Goal: Book appointment/travel/reservation

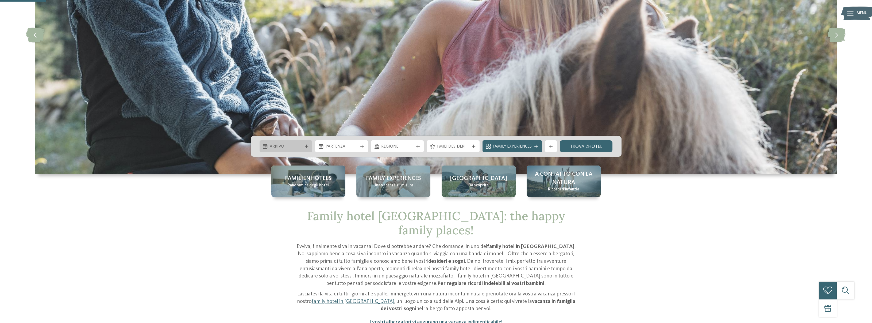
click at [298, 146] on span "Arrivo" at bounding box center [286, 147] width 32 height 6
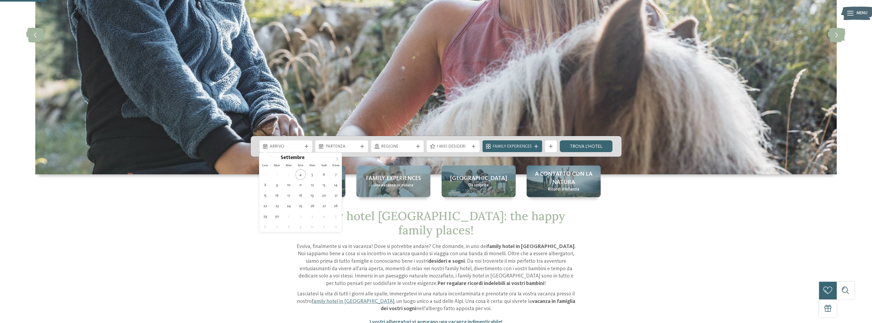
click at [338, 159] on icon at bounding box center [337, 159] width 4 height 4
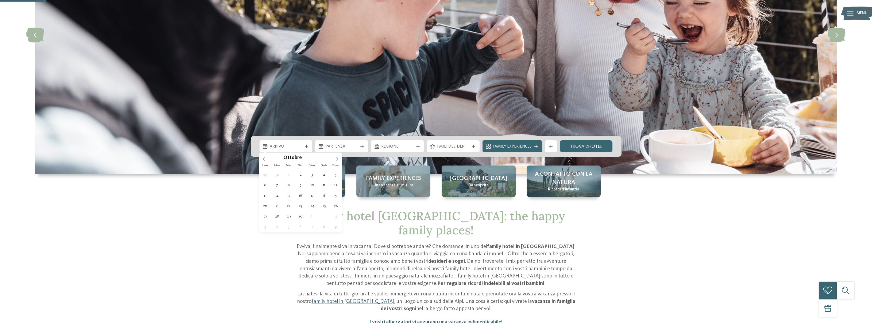
click at [339, 159] on span at bounding box center [337, 156] width 9 height 9
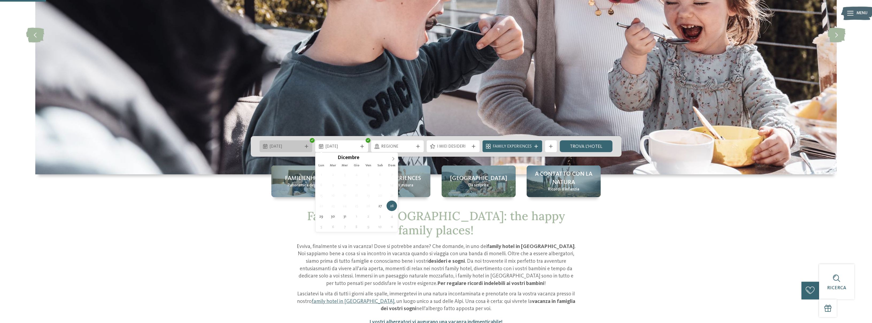
click at [309, 149] on div "27.12.2025" at bounding box center [286, 146] width 53 height 12
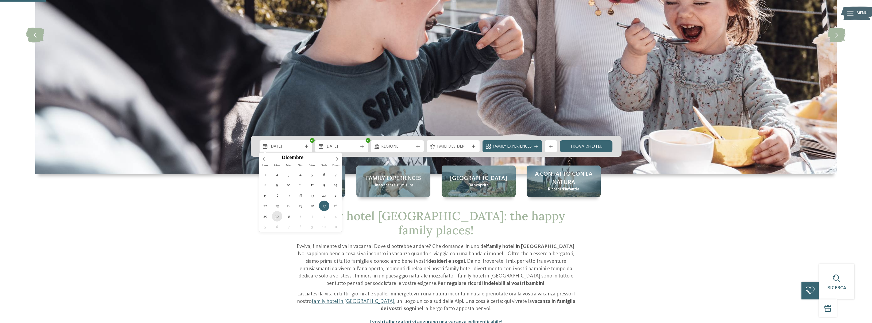
type div "30.12.2025"
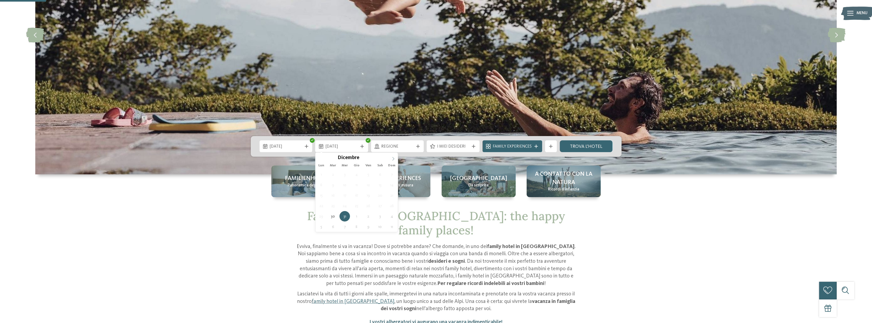
type input "****"
click at [392, 158] on icon at bounding box center [394, 159] width 4 height 4
type div "04.01.2026"
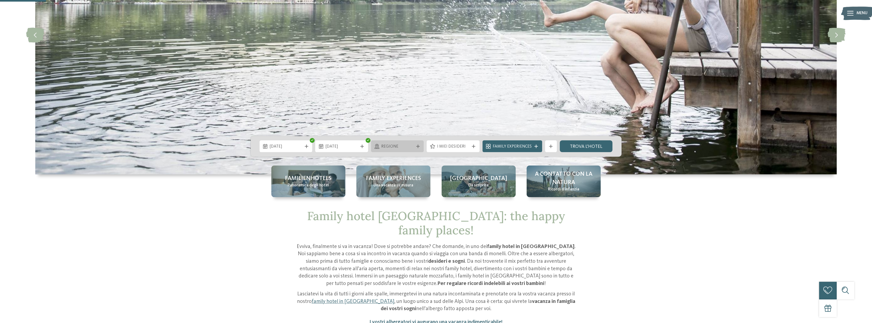
click at [412, 147] on span "Regione" at bounding box center [397, 147] width 32 height 6
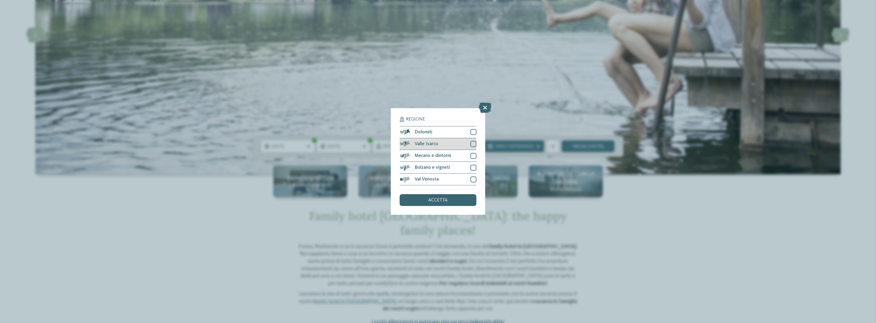
click at [473, 144] on div at bounding box center [474, 144] width 6 height 6
click at [473, 155] on div at bounding box center [474, 156] width 6 height 6
click at [471, 166] on div at bounding box center [474, 167] width 6 height 6
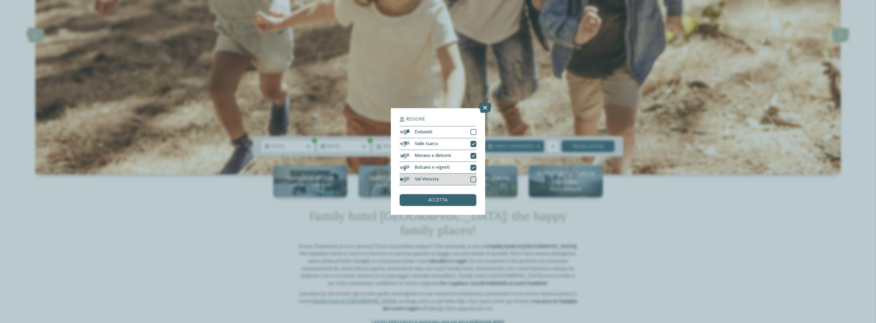
click at [474, 181] on div at bounding box center [474, 179] width 6 height 6
click at [454, 200] on div "accetta" at bounding box center [438, 200] width 76 height 12
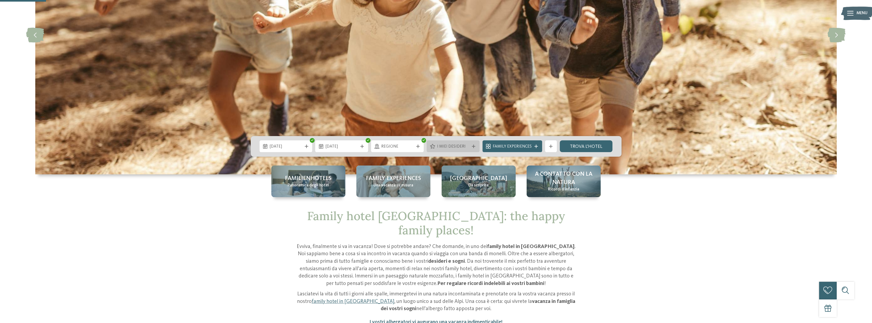
click at [475, 146] on icon at bounding box center [473, 145] width 3 height 3
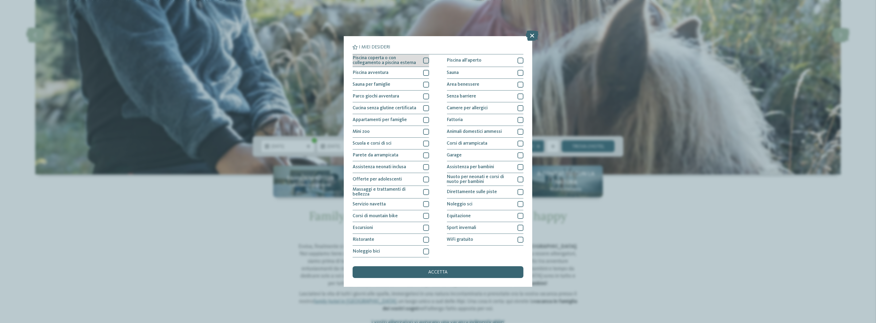
click at [424, 62] on div at bounding box center [426, 60] width 6 height 6
click at [523, 73] on div at bounding box center [521, 73] width 6 height 6
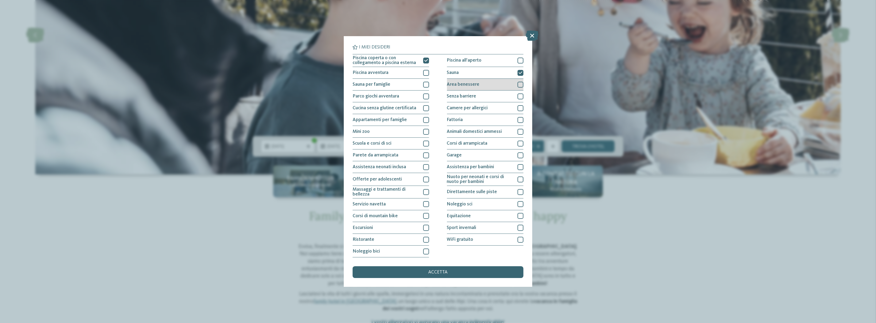
click at [518, 84] on div at bounding box center [521, 85] width 6 height 6
click at [519, 155] on div at bounding box center [521, 155] width 6 height 6
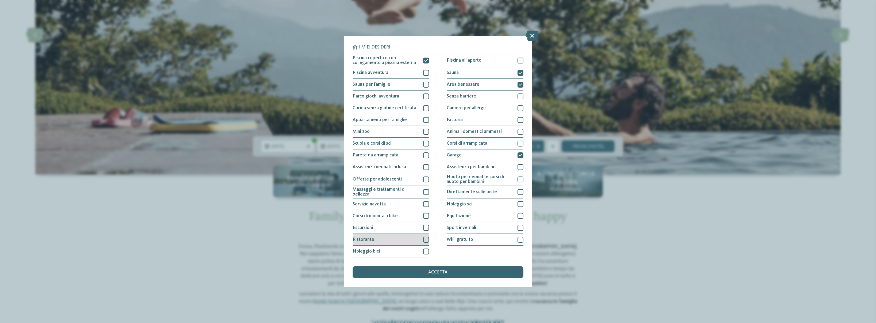
click at [427, 238] on div at bounding box center [426, 239] width 6 height 6
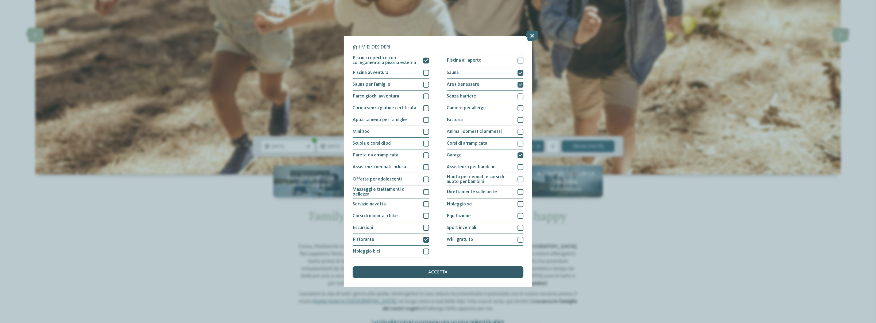
click at [450, 269] on div "accetta" at bounding box center [438, 272] width 171 height 12
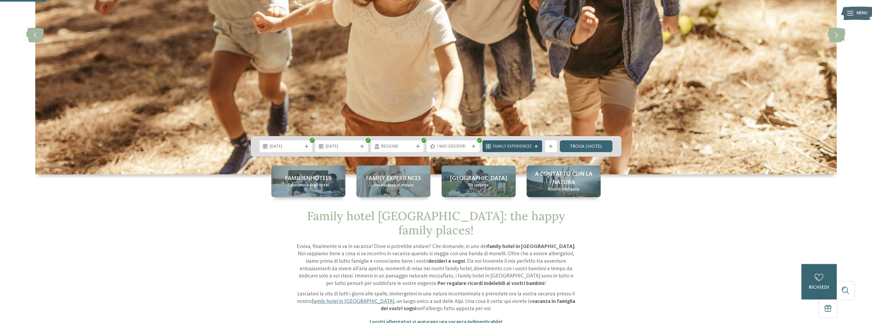
click at [534, 149] on div "Family Experiences" at bounding box center [513, 146] width 60 height 12
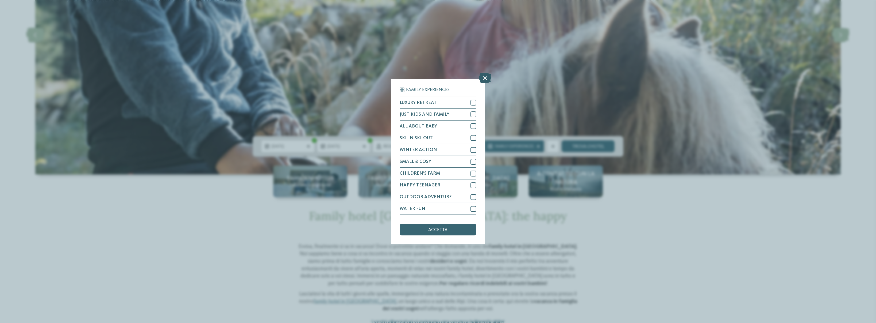
click at [488, 76] on icon at bounding box center [485, 78] width 13 height 10
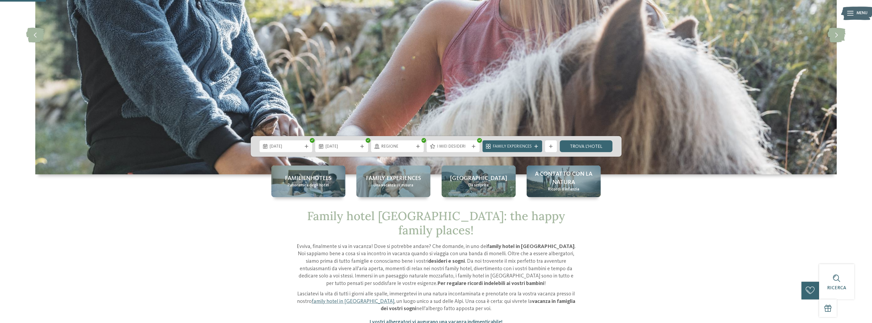
click at [590, 152] on div "30.12.2025 04.01.2026" at bounding box center [436, 146] width 371 height 21
click at [589, 148] on link "trova l’hotel" at bounding box center [586, 146] width 53 height 12
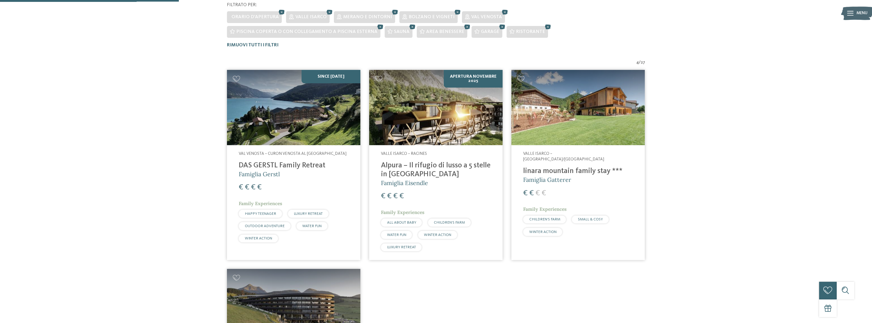
scroll to position [130, 0]
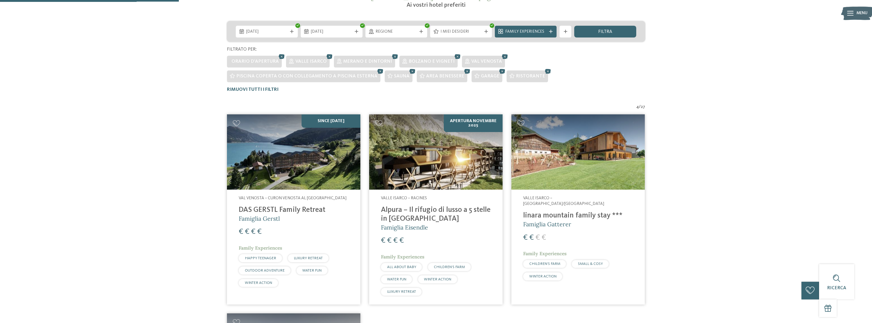
click at [292, 210] on h4 "DAS GERSTL Family Retreat" at bounding box center [294, 209] width 110 height 9
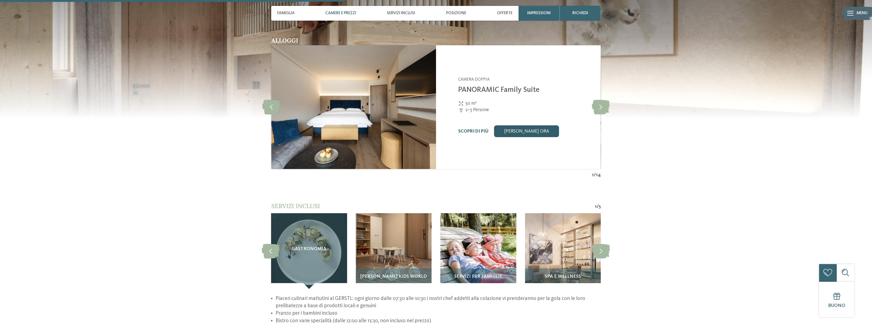
scroll to position [669, 0]
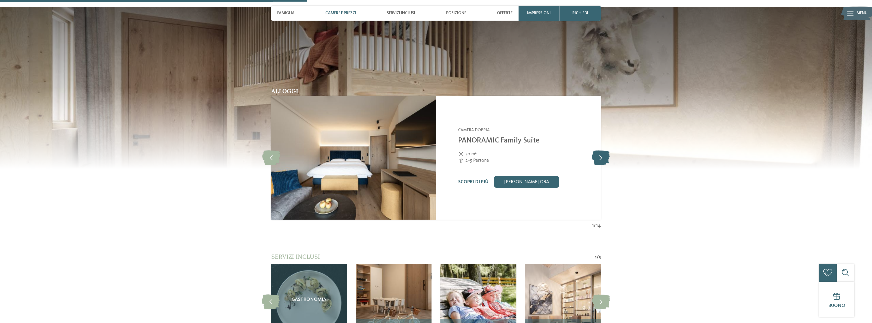
click at [601, 150] on icon at bounding box center [601, 157] width 18 height 15
click at [603, 150] on icon at bounding box center [601, 157] width 18 height 15
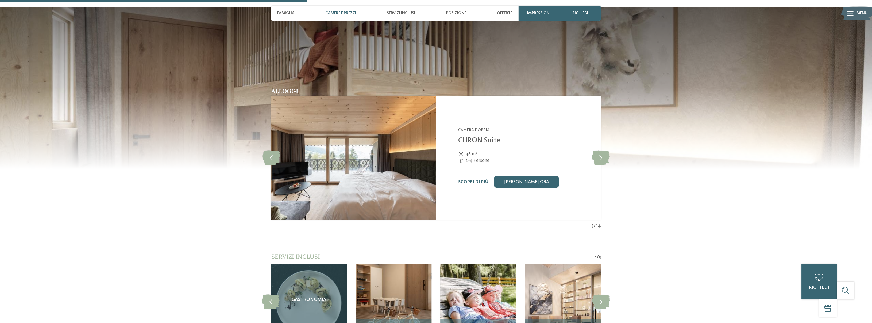
drag, startPoint x: 474, startPoint y: 178, endPoint x: 475, endPoint y: 168, distance: 9.8
click at [473, 178] on div "DAS GERSTL Family Retreat Curon Venosta al lago di Resia - Val Venosta Camera d…" at bounding box center [518, 158] width 165 height 124
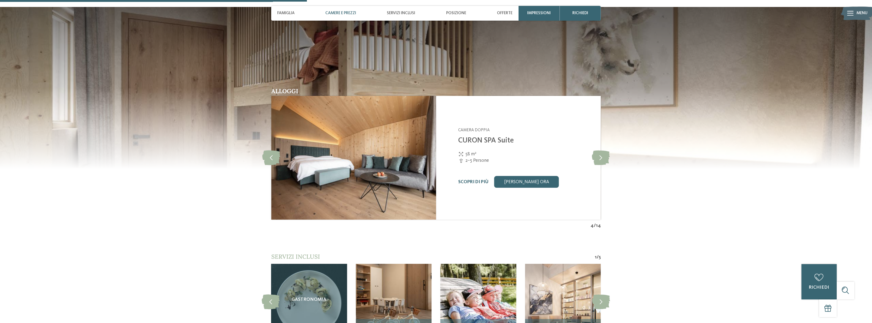
click at [436, 168] on img at bounding box center [353, 158] width 165 height 124
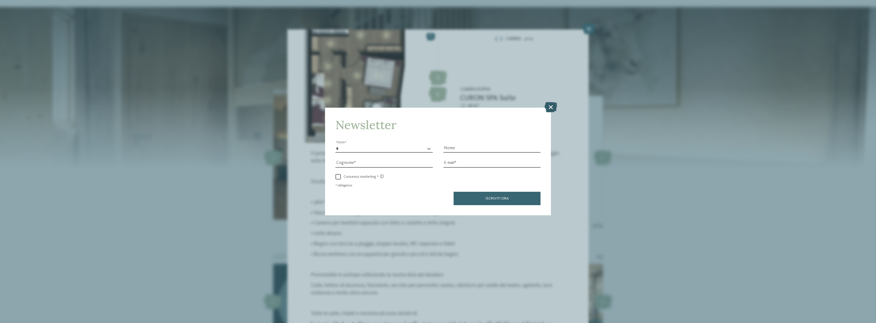
click at [551, 106] on icon at bounding box center [551, 107] width 13 height 10
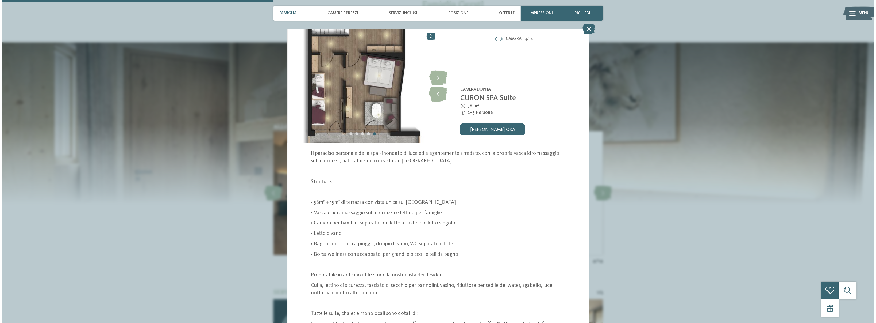
scroll to position [588, 0]
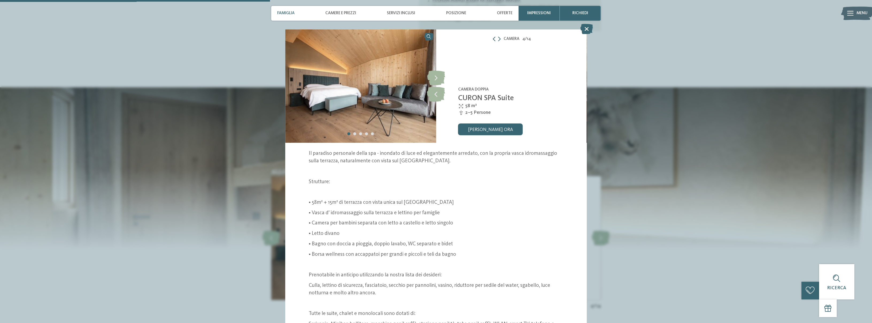
click at [492, 40] on icon at bounding box center [494, 39] width 5 height 5
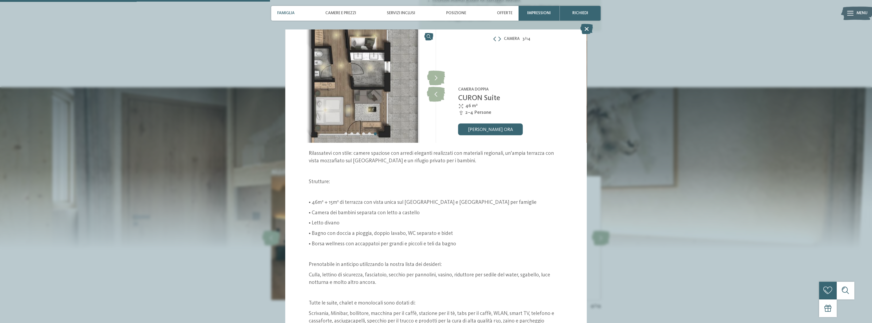
click at [493, 40] on icon at bounding box center [495, 39] width 5 height 5
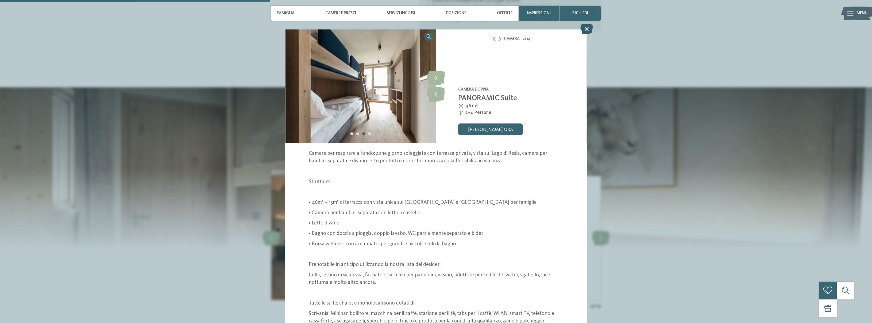
click at [585, 32] on icon at bounding box center [587, 29] width 13 height 10
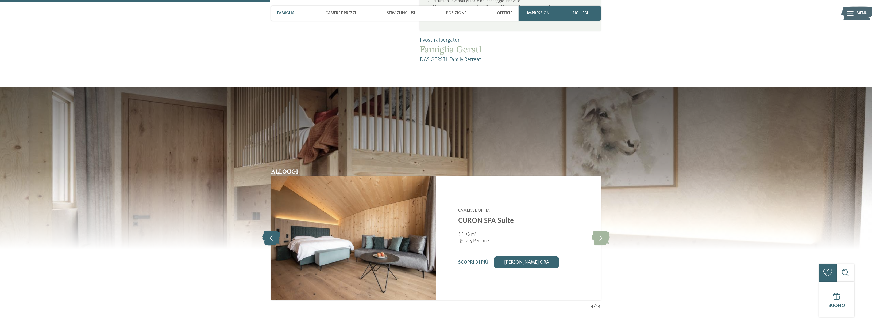
click at [271, 230] on icon at bounding box center [271, 237] width 18 height 15
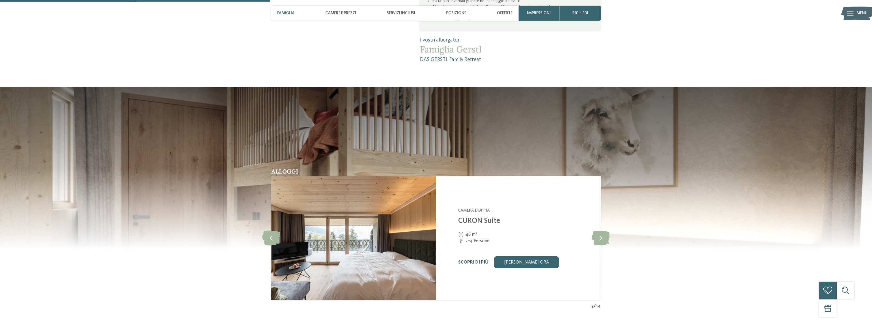
click at [474, 260] on link "Scopri di più" at bounding box center [473, 262] width 30 height 5
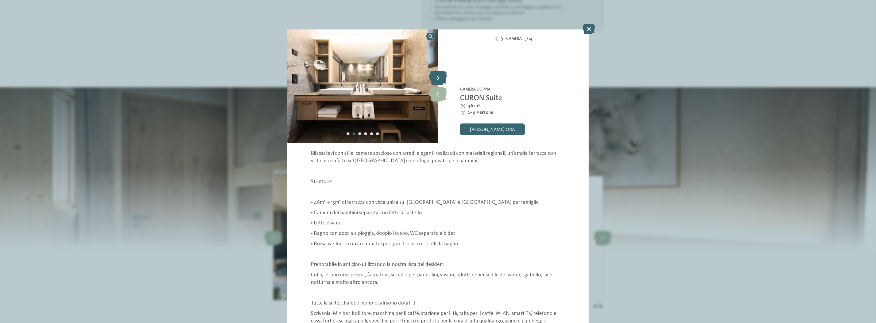
click at [438, 77] on icon at bounding box center [438, 78] width 18 height 15
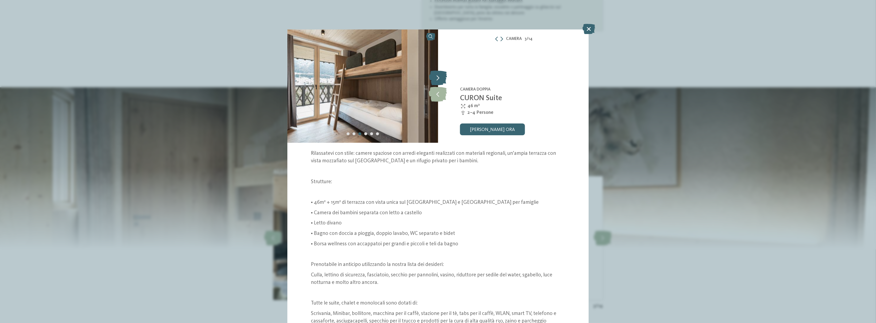
click at [438, 77] on icon at bounding box center [438, 78] width 18 height 15
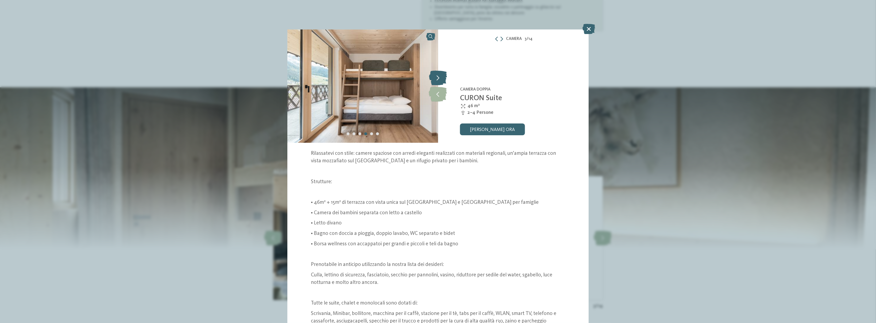
click at [438, 77] on icon at bounding box center [438, 78] width 18 height 15
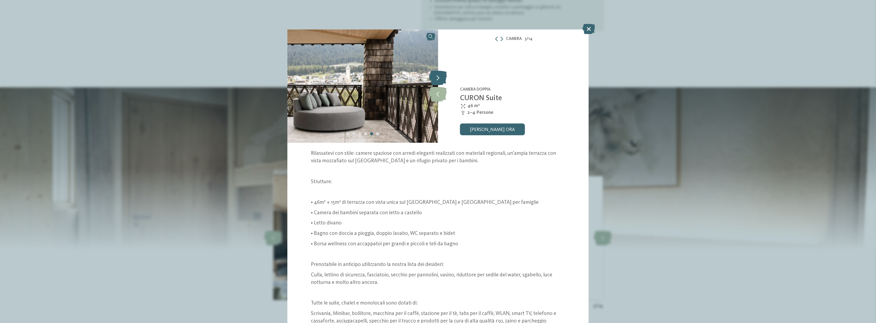
click at [438, 77] on icon at bounding box center [438, 78] width 18 height 15
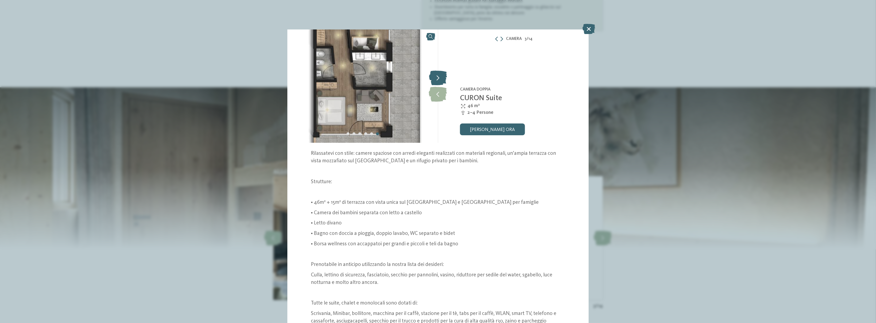
click at [437, 74] on icon at bounding box center [438, 78] width 18 height 15
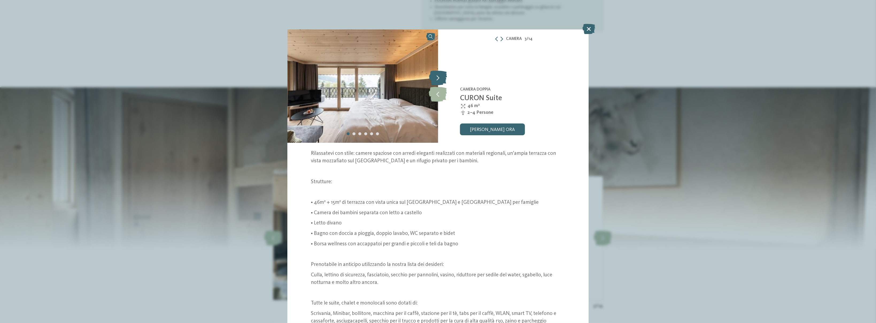
click at [437, 74] on icon at bounding box center [438, 78] width 18 height 15
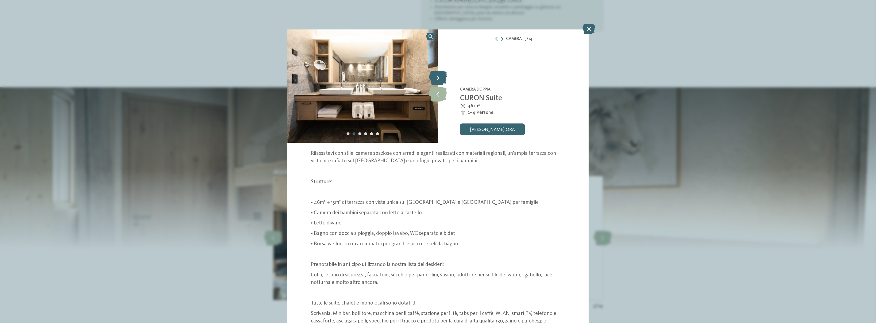
click at [437, 74] on icon at bounding box center [438, 78] width 18 height 15
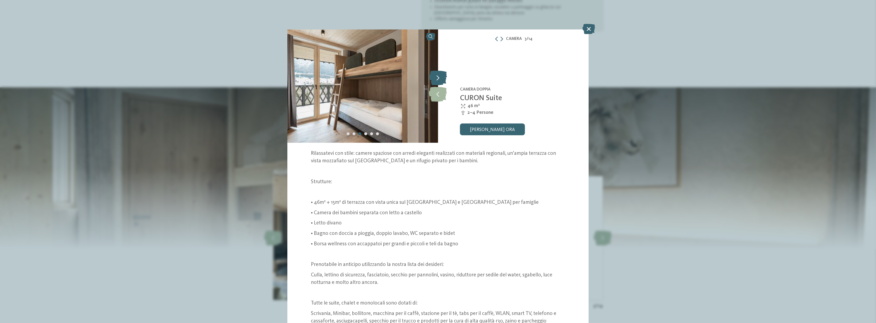
click at [437, 74] on icon at bounding box center [438, 78] width 18 height 15
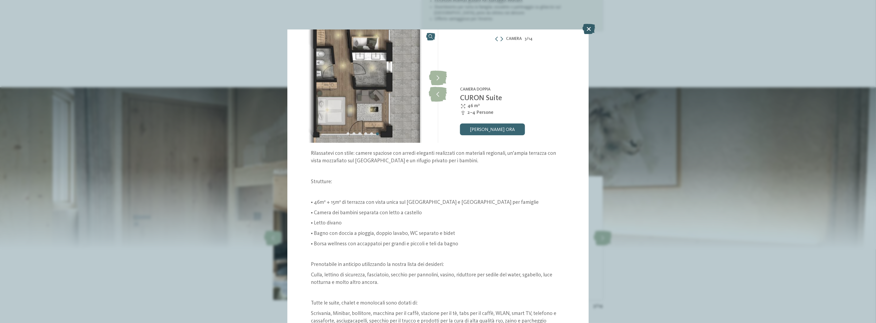
click at [592, 28] on icon at bounding box center [589, 29] width 13 height 10
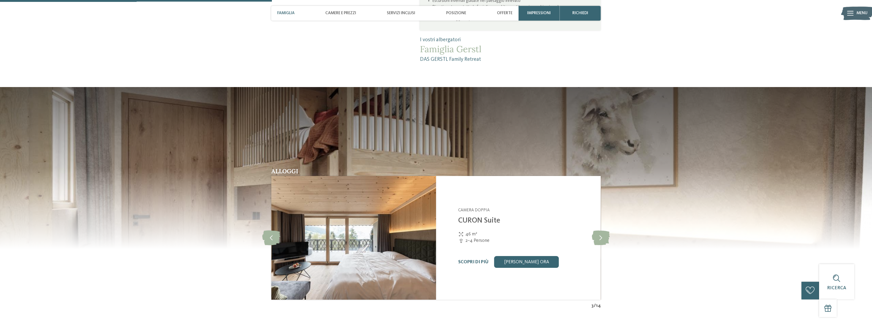
scroll to position [588, 0]
click at [348, 10] on div "Camere e prezzi" at bounding box center [341, 13] width 37 height 15
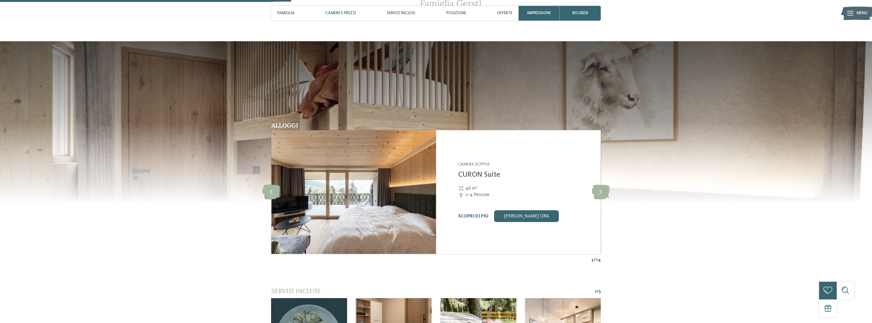
scroll to position [634, 0]
click at [401, 14] on span "Servizi inclusi" at bounding box center [401, 13] width 28 height 5
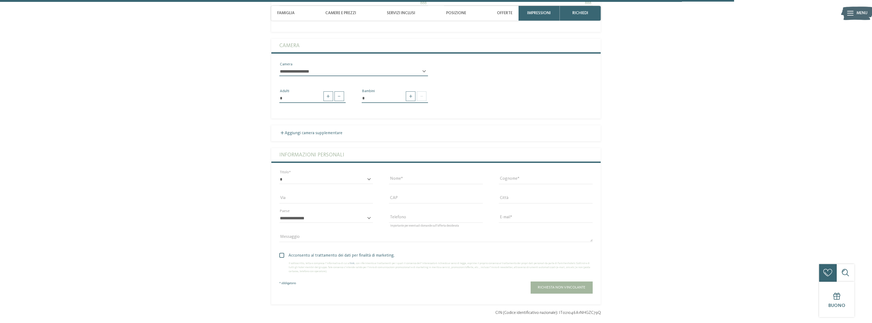
scroll to position [1521, 0]
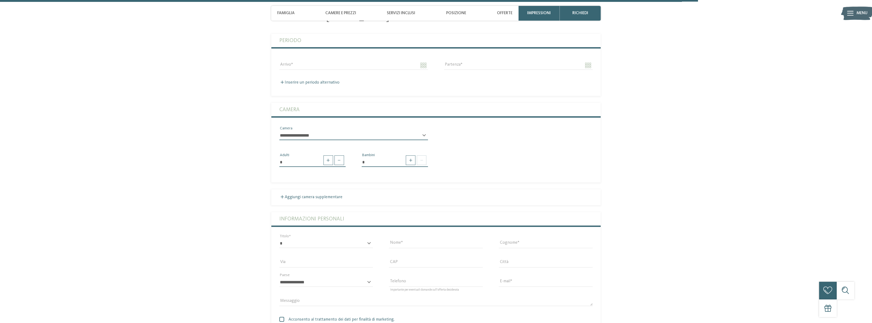
click at [316, 131] on select "**********" at bounding box center [353, 135] width 149 height 9
click at [412, 155] on span at bounding box center [411, 160] width 10 height 10
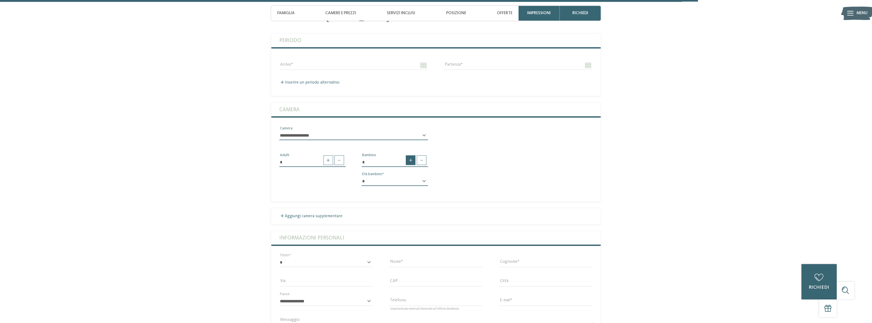
click at [411, 155] on span at bounding box center [411, 160] width 10 height 10
type input "*"
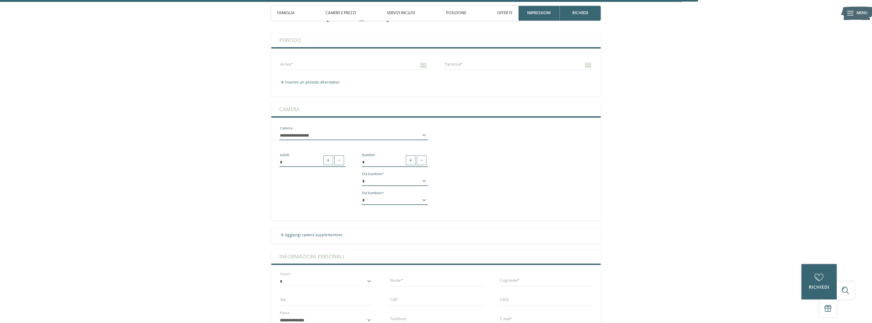
click at [420, 177] on select "* * * * * * * * * * * ** ** ** ** ** ** ** **" at bounding box center [395, 181] width 66 height 9
select select "**"
click at [362, 177] on select "* * * * * * * * * * * ** ** ** ** ** ** ** **" at bounding box center [395, 181] width 66 height 9
click at [398, 195] on select "* * * * * * * * * * * ** ** ** ** ** ** ** **" at bounding box center [395, 199] width 66 height 9
select select "**"
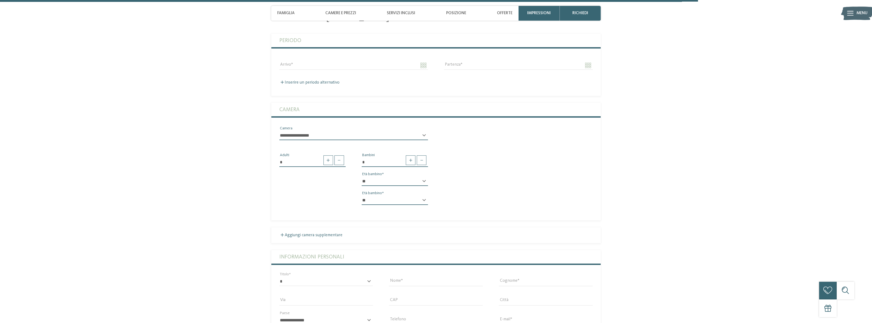
click at [362, 195] on select "* * * * * * * * * * * ** ** ** ** ** ** ** **" at bounding box center [395, 199] width 66 height 9
click at [379, 250] on label "Informazioni personali" at bounding box center [436, 256] width 314 height 13
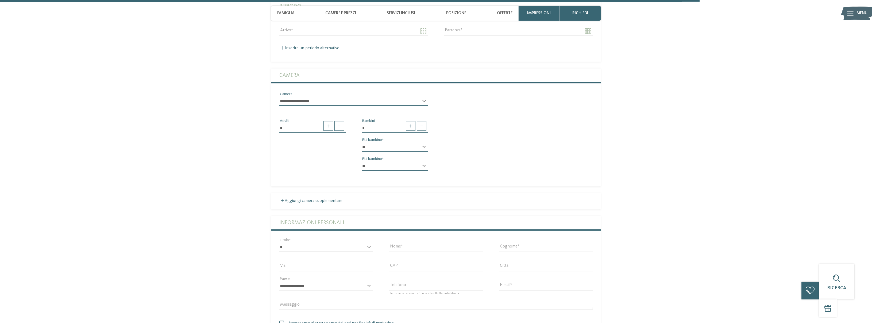
scroll to position [1628, 0]
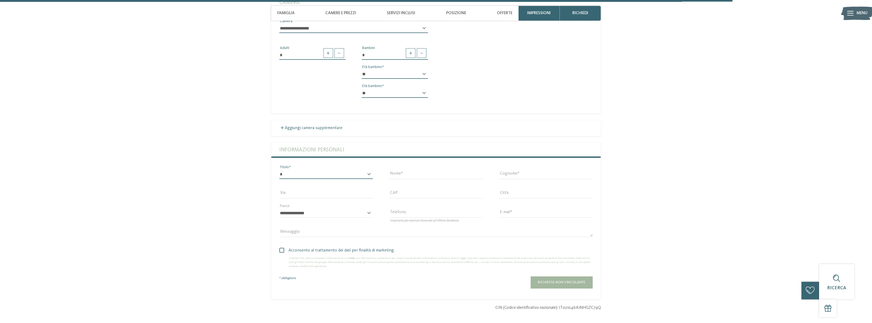
click at [319, 170] on select "* ****** ******* ******** ******" at bounding box center [326, 174] width 94 height 9
select select "*"
click at [279, 170] on select "* ****** ******* ******** ******" at bounding box center [326, 174] width 94 height 9
click at [304, 189] on input "Via" at bounding box center [326, 193] width 94 height 9
click at [419, 170] on input "Nome" at bounding box center [436, 174] width 94 height 9
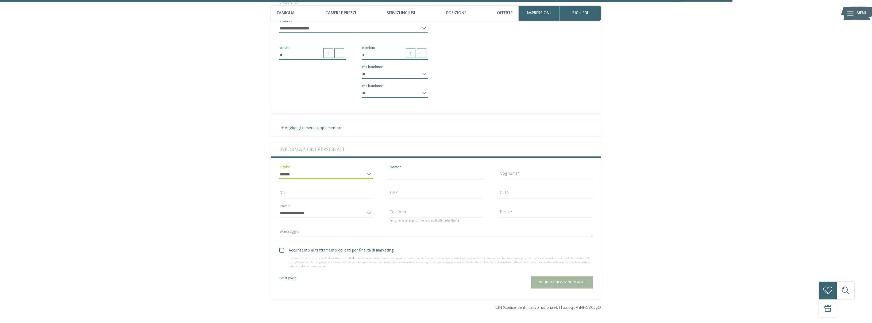
click at [419, 170] on input "Nome" at bounding box center [436, 174] width 94 height 9
type input "****"
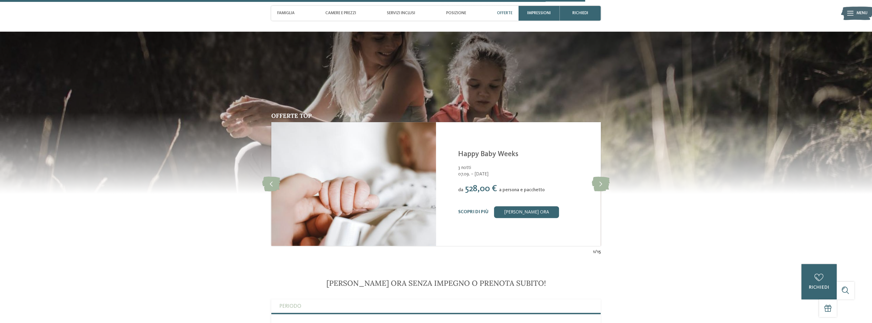
scroll to position [1254, 0]
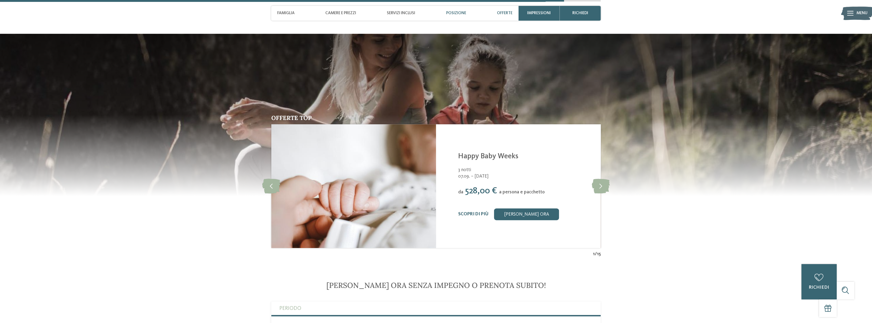
type input "******"
click at [454, 14] on span "Posizione" at bounding box center [456, 13] width 20 height 5
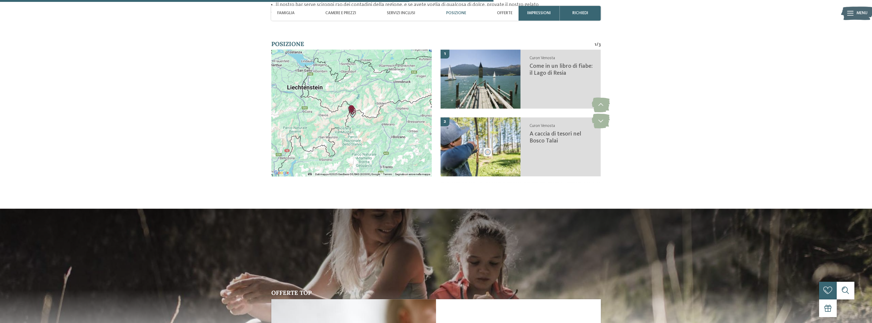
scroll to position [1077, 0]
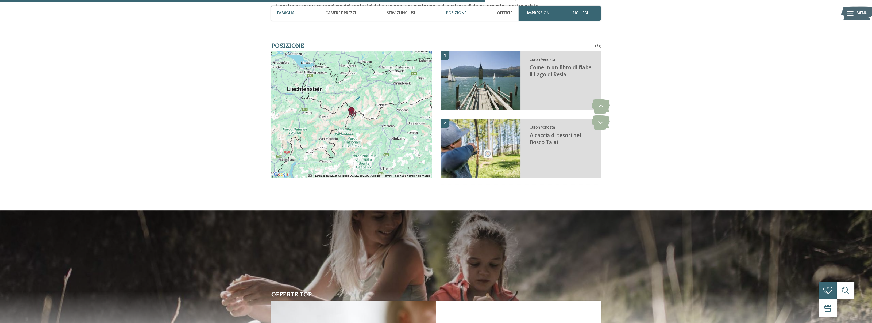
click at [290, 14] on span "Famiglia" at bounding box center [285, 13] width 17 height 5
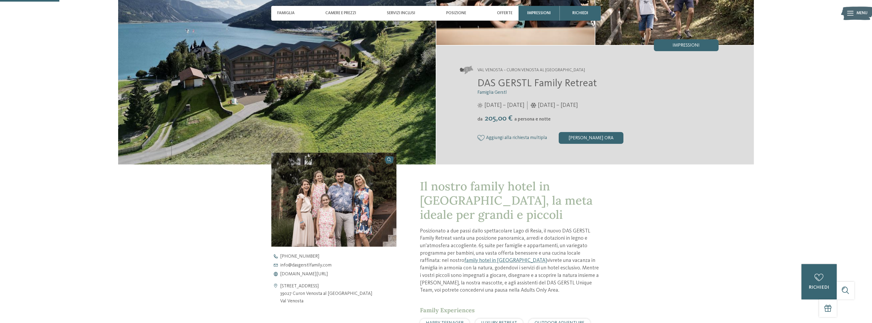
scroll to position [0, 0]
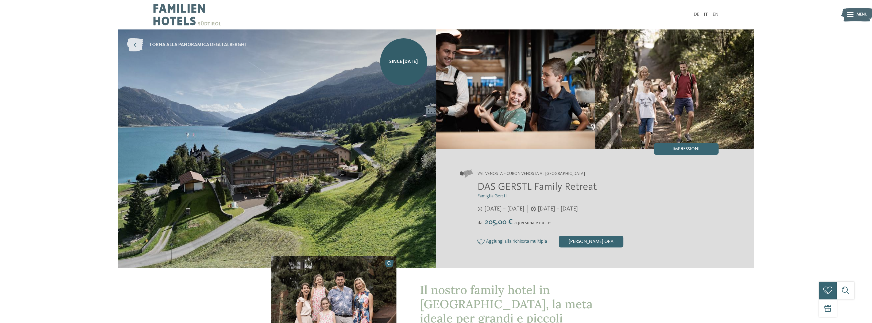
click at [138, 44] on icon at bounding box center [135, 44] width 16 height 13
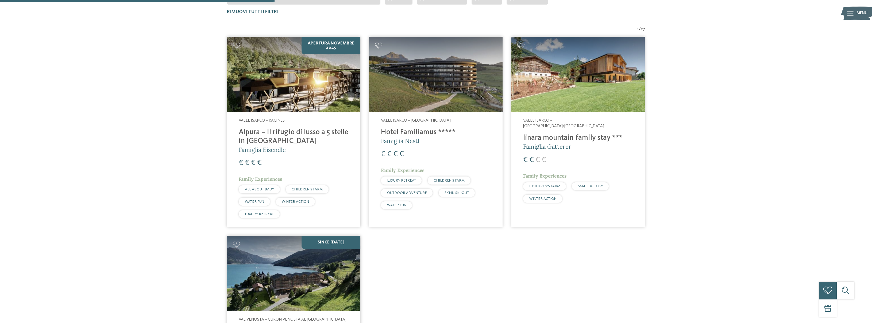
scroll to position [210, 0]
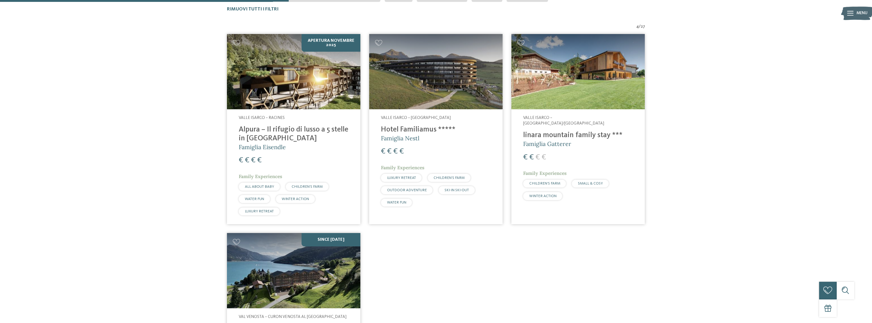
click at [283, 129] on h4 "Alpura – Il rifugio di lusso a 5 stelle in [GEOGRAPHIC_DATA]" at bounding box center [294, 134] width 110 height 18
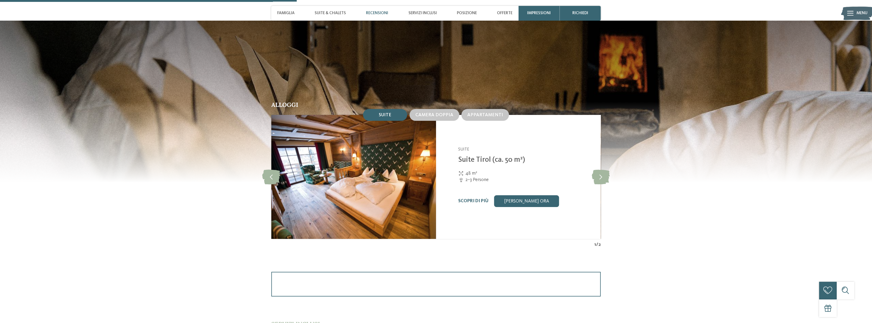
scroll to position [588, 0]
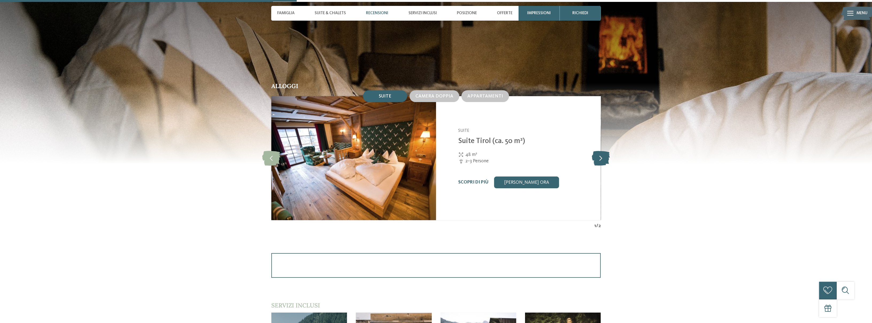
click at [604, 158] on icon at bounding box center [601, 158] width 18 height 15
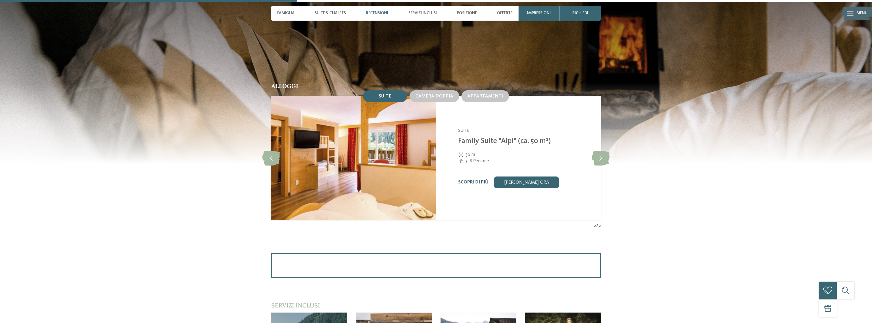
click at [471, 183] on link "Scopri di più" at bounding box center [473, 182] width 30 height 5
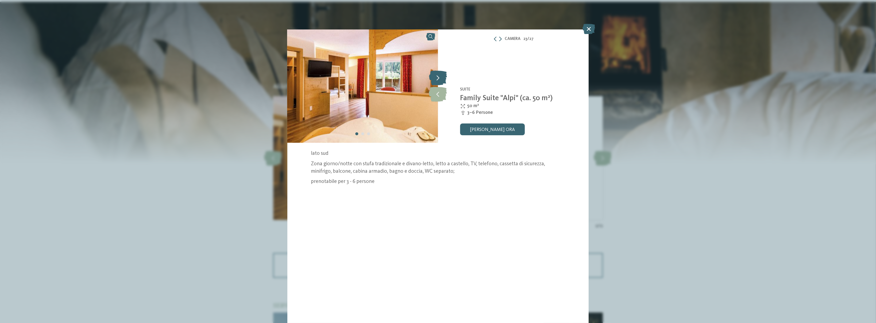
click at [441, 75] on icon at bounding box center [438, 78] width 18 height 15
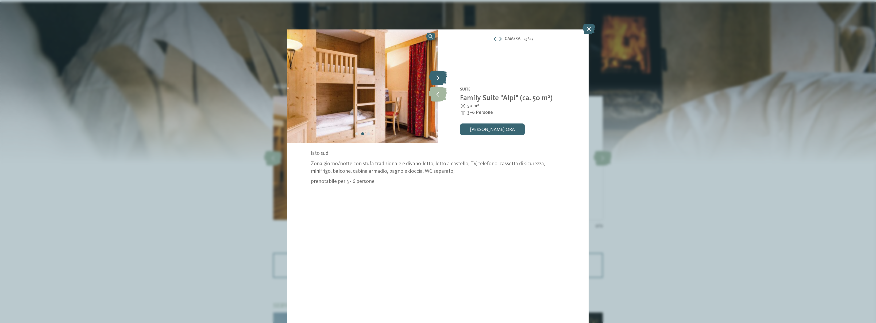
click at [441, 75] on icon at bounding box center [438, 78] width 18 height 15
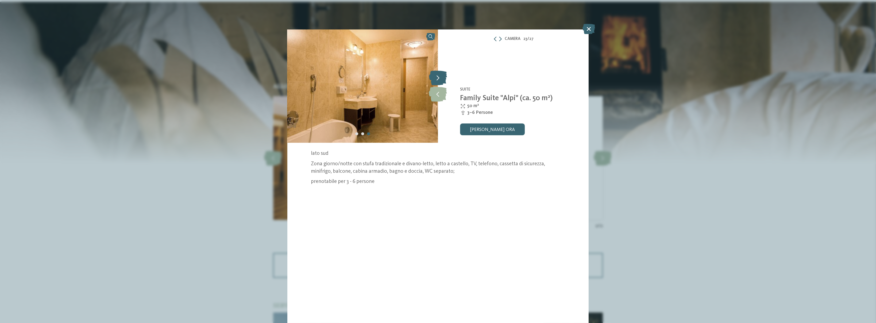
click at [441, 75] on icon at bounding box center [438, 78] width 18 height 15
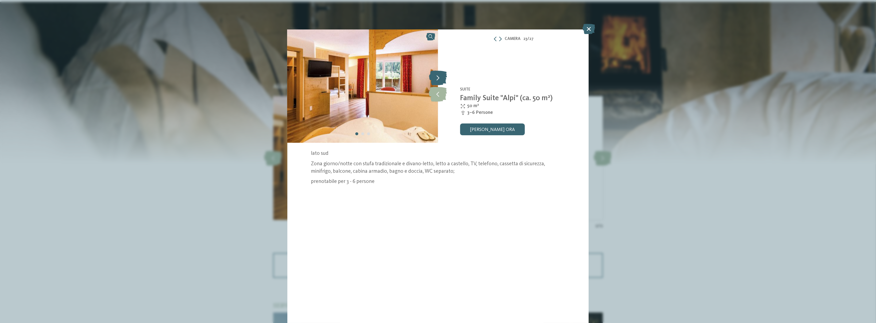
click at [441, 75] on icon at bounding box center [438, 78] width 18 height 15
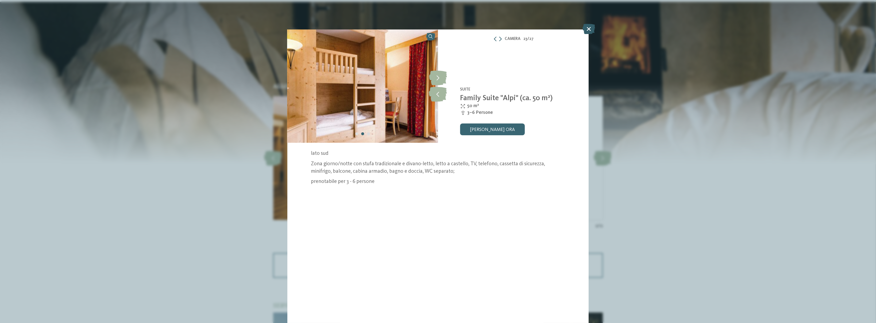
click at [585, 29] on icon at bounding box center [589, 29] width 13 height 10
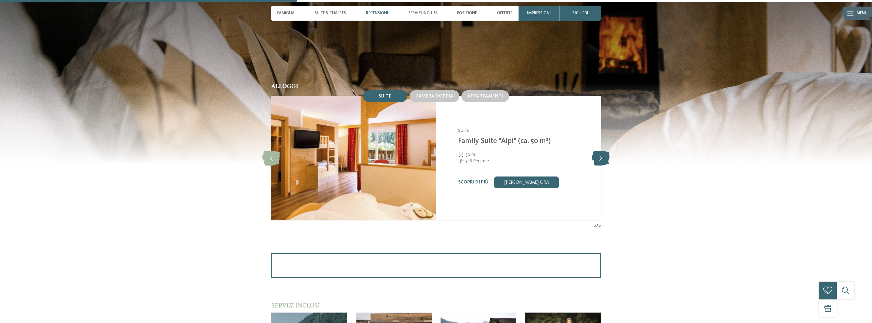
click at [600, 155] on icon at bounding box center [601, 158] width 18 height 15
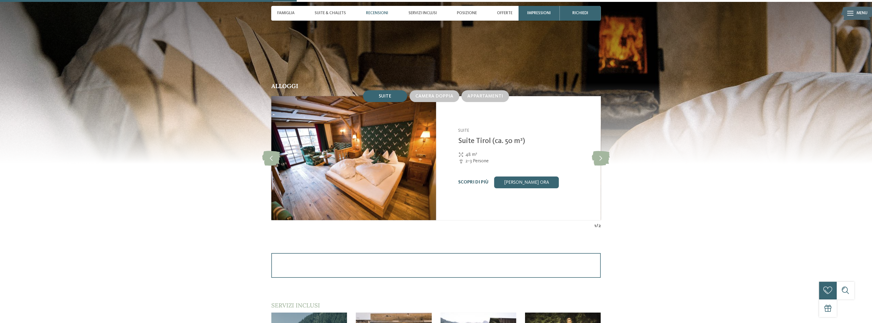
click at [468, 181] on link "Scopri di più" at bounding box center [473, 182] width 30 height 5
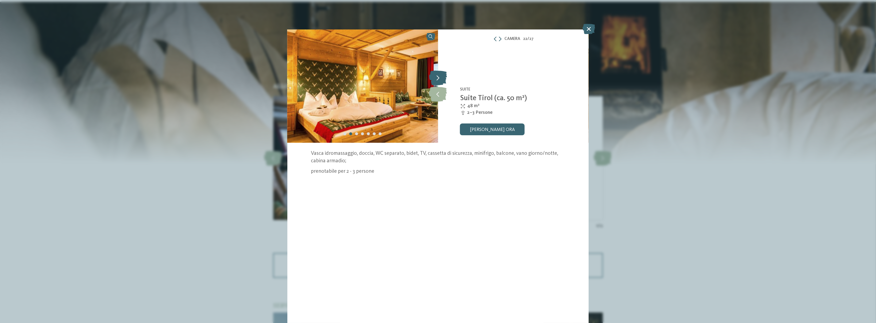
click at [438, 81] on icon at bounding box center [438, 78] width 18 height 15
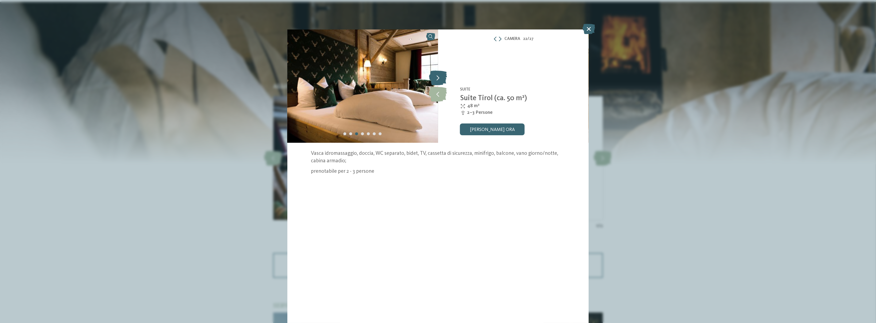
click at [438, 81] on icon at bounding box center [438, 78] width 18 height 15
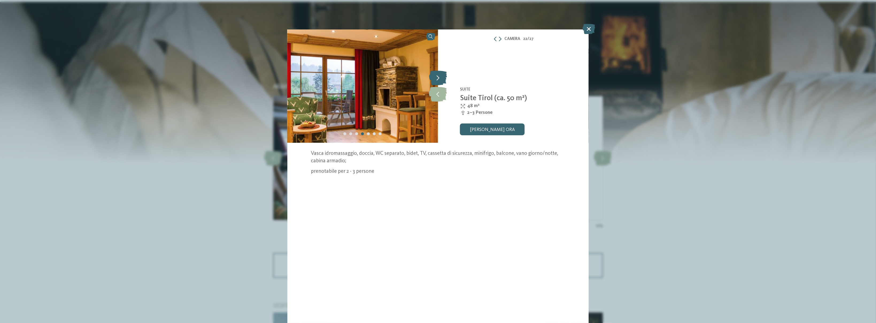
click at [438, 81] on icon at bounding box center [438, 78] width 18 height 15
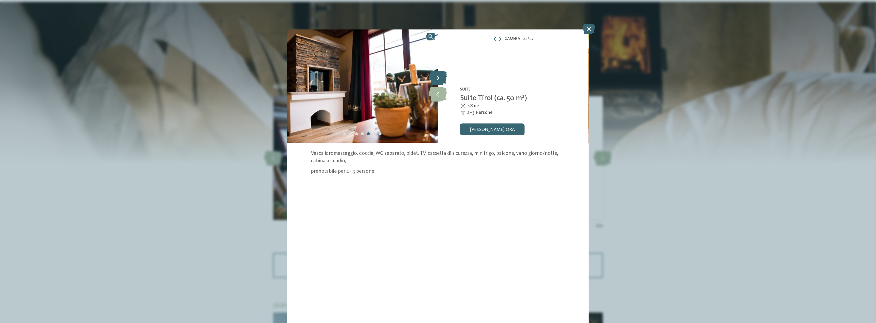
click at [438, 81] on icon at bounding box center [438, 78] width 18 height 15
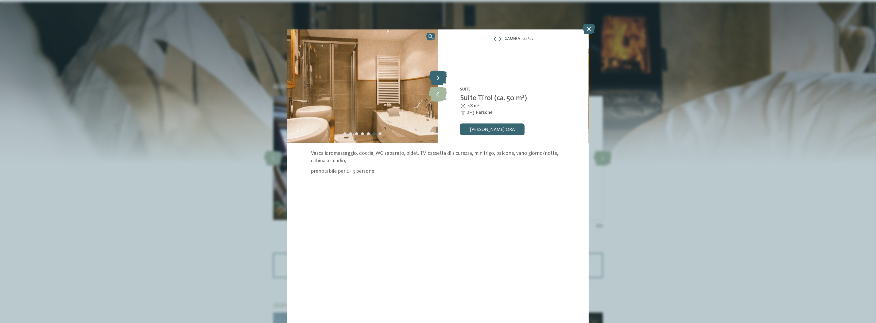
click at [438, 81] on icon at bounding box center [438, 78] width 18 height 15
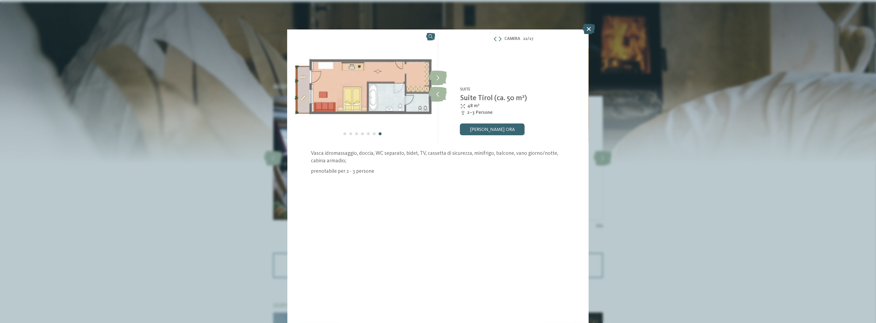
click at [592, 26] on icon at bounding box center [589, 29] width 13 height 10
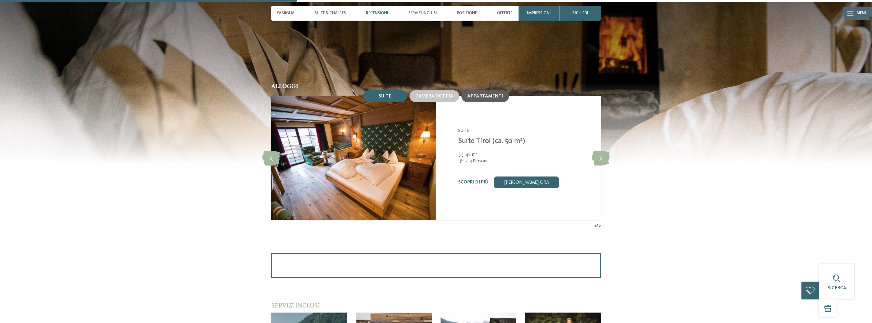
click at [492, 98] on div "Appartamenti" at bounding box center [486, 96] width 48 height 12
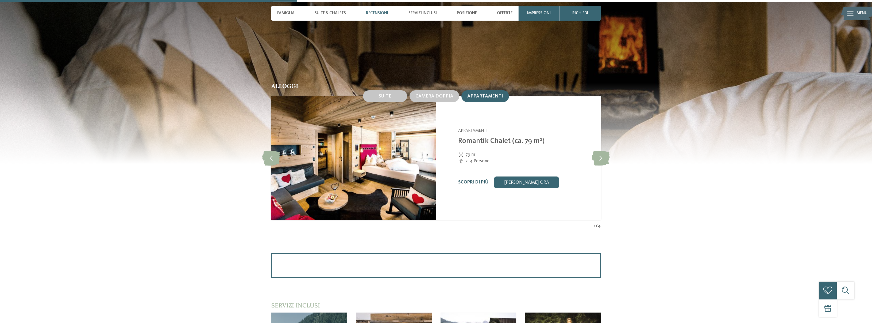
click at [468, 183] on link "Scopri di più" at bounding box center [473, 182] width 30 height 5
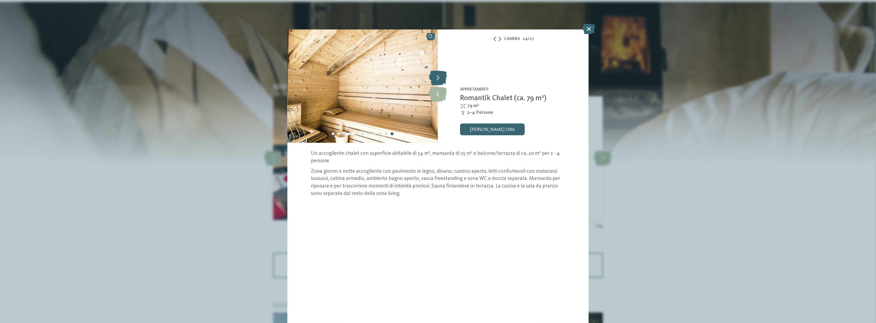
click at [435, 78] on icon at bounding box center [438, 78] width 18 height 15
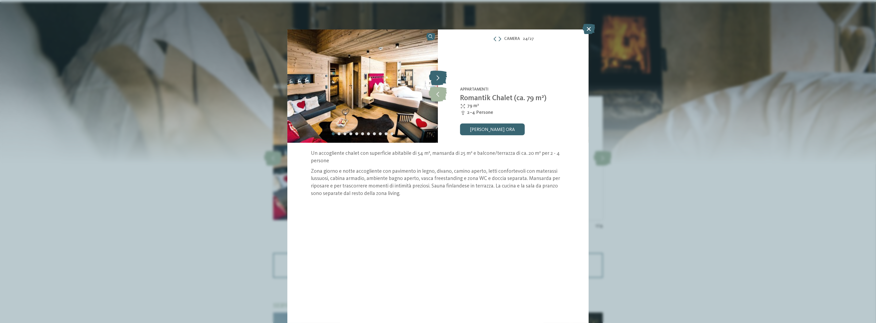
click at [435, 78] on icon at bounding box center [438, 78] width 18 height 15
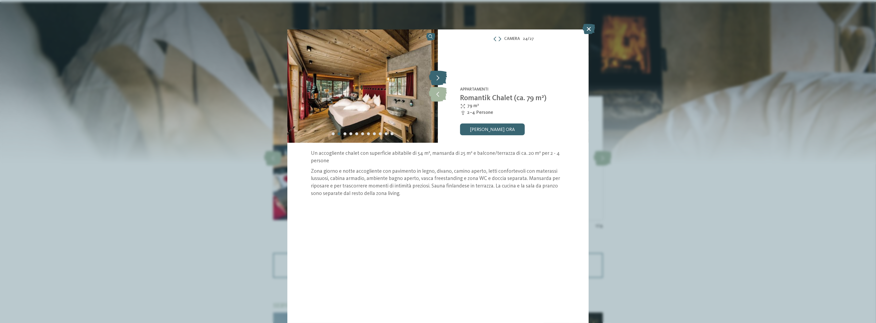
click at [436, 78] on icon at bounding box center [438, 78] width 18 height 15
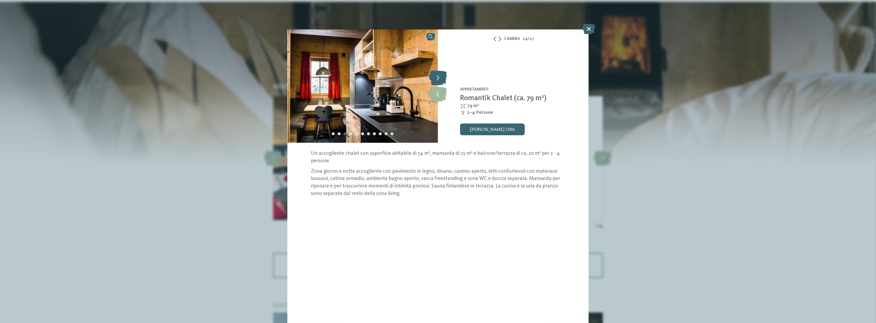
click at [436, 78] on icon at bounding box center [438, 78] width 18 height 15
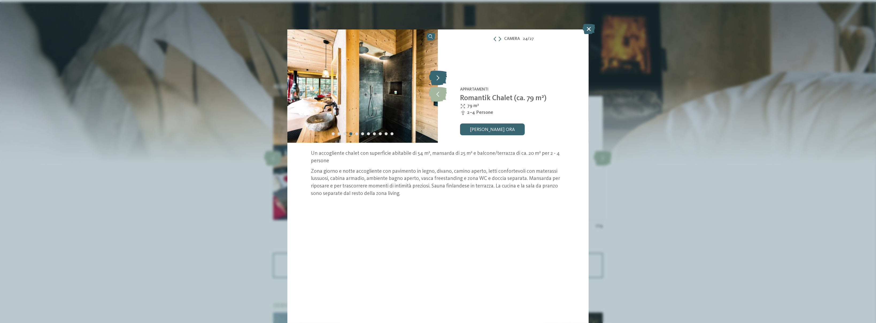
click at [436, 79] on icon at bounding box center [438, 78] width 18 height 15
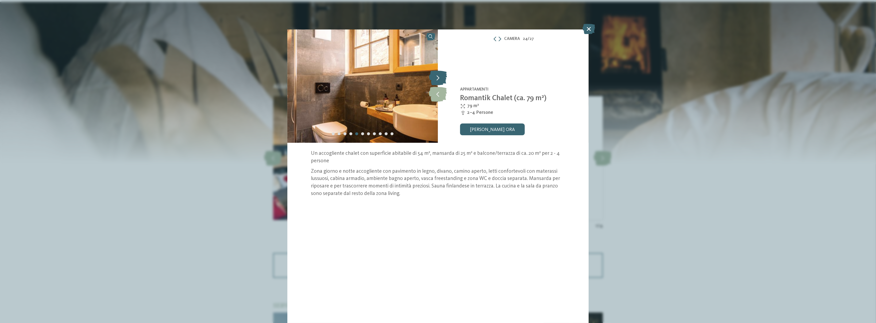
click at [436, 79] on icon at bounding box center [438, 78] width 18 height 15
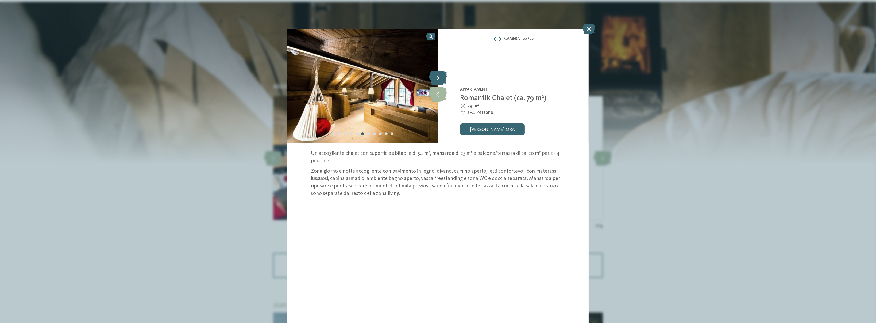
click at [436, 79] on icon at bounding box center [438, 78] width 18 height 15
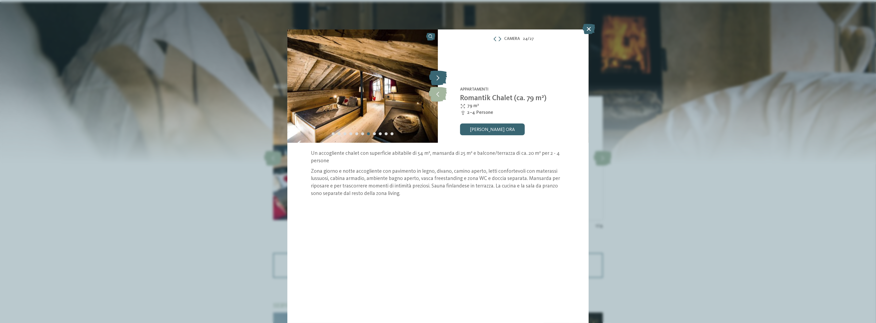
click at [436, 79] on icon at bounding box center [438, 78] width 18 height 15
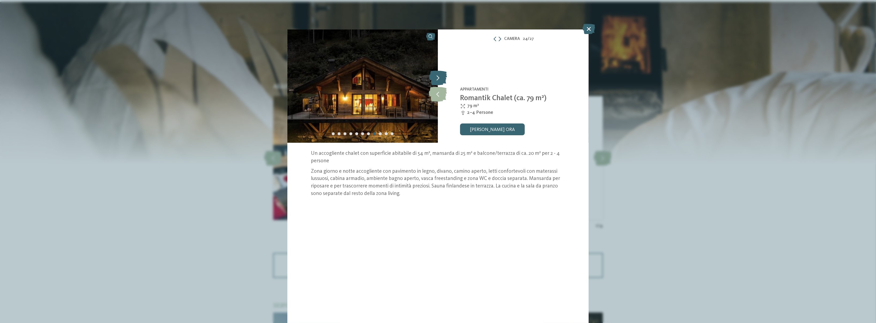
click at [436, 79] on icon at bounding box center [438, 78] width 18 height 15
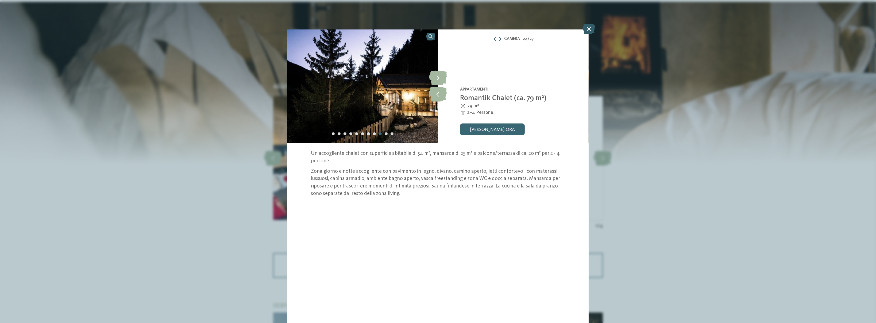
click at [589, 29] on icon at bounding box center [589, 29] width 13 height 10
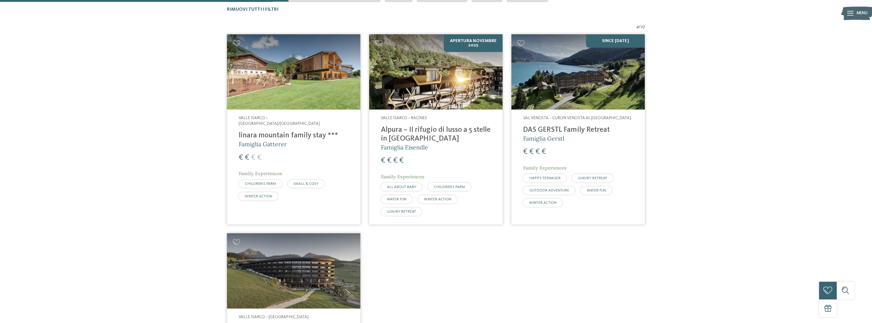
scroll to position [210, 0]
click at [302, 132] on h4 "linara mountain family stay ***" at bounding box center [294, 135] width 110 height 9
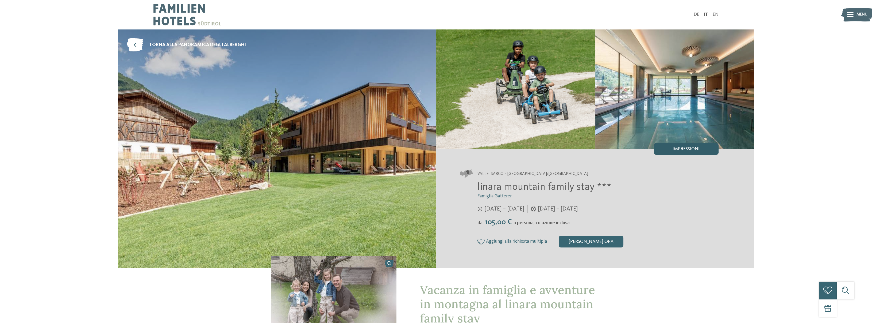
click at [683, 148] on span "Impressioni" at bounding box center [686, 149] width 27 height 5
